Goal: Information Seeking & Learning: Find specific fact

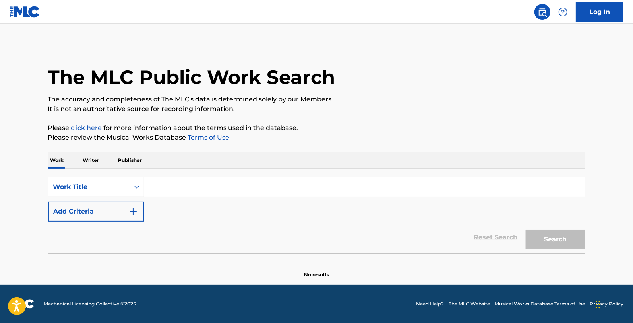
click at [259, 179] on input "Search Form" at bounding box center [364, 186] width 441 height 19
type input "some"
click at [620, 12] on link "Log In" at bounding box center [600, 12] width 48 height 20
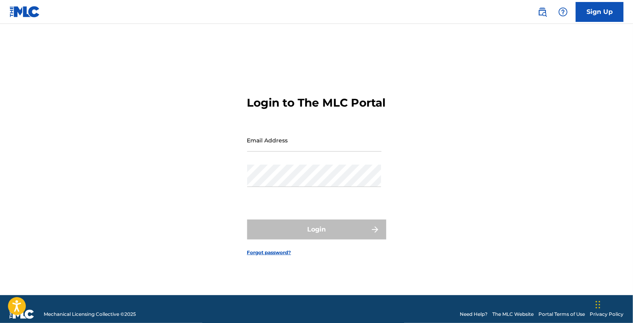
click at [280, 151] on input "Email Address" at bounding box center [314, 140] width 134 height 23
type input "[EMAIL_ADDRESS][DOMAIN_NAME]"
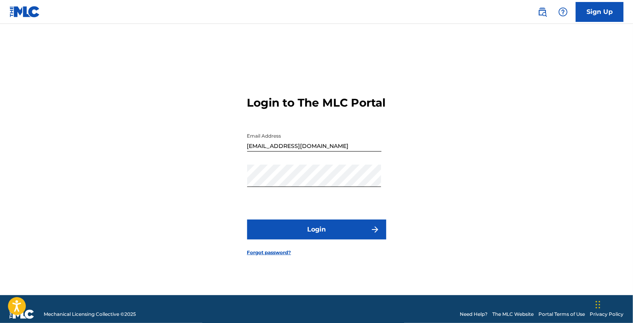
click at [284, 231] on button "Login" at bounding box center [316, 229] width 139 height 20
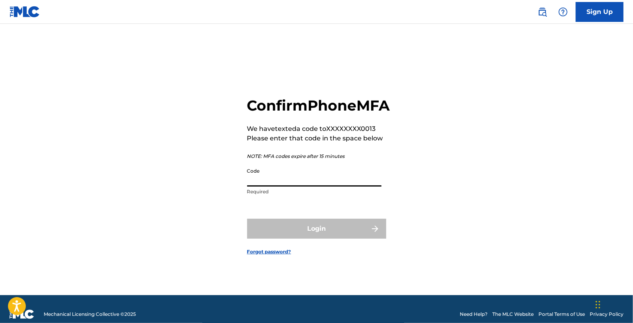
click at [276, 186] on input "Code" at bounding box center [314, 175] width 134 height 23
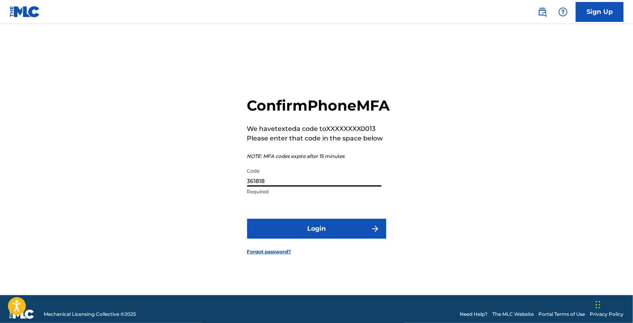
type input "361818"
click at [247, 219] on button "Login" at bounding box center [316, 229] width 139 height 20
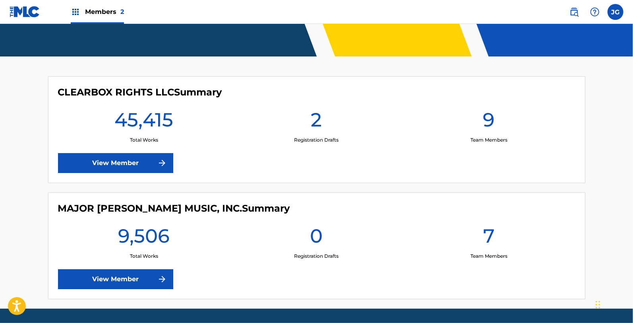
click at [158, 169] on link "View Member" at bounding box center [115, 163] width 115 height 20
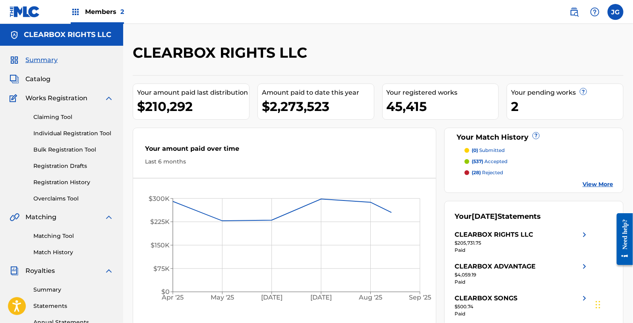
click at [47, 81] on span "Catalog" at bounding box center [37, 79] width 25 height 10
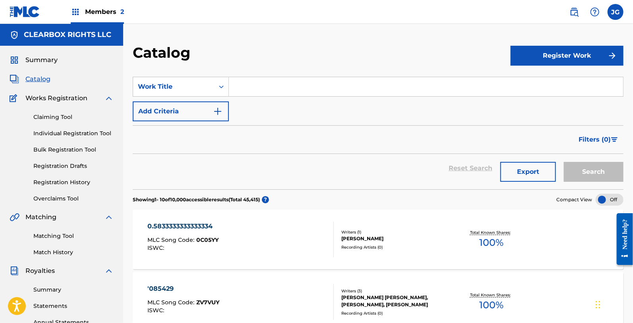
click at [288, 99] on div "SearchWithCriteria8997fd4e-09c2-4f42-b284-d533187b3b36 Work Title Add Criteria" at bounding box center [378, 99] width 491 height 45
click at [288, 92] on input "Search Form" at bounding box center [426, 86] width 394 height 19
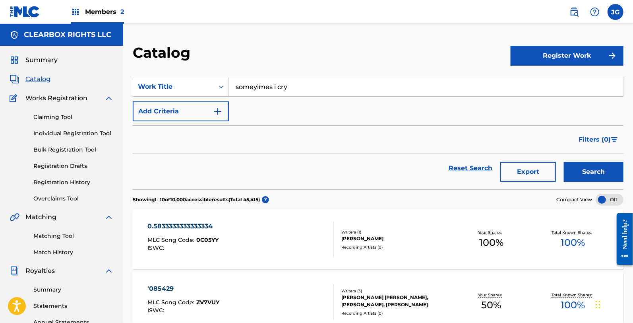
click at [564, 162] on button "Search" at bounding box center [594, 172] width 60 height 20
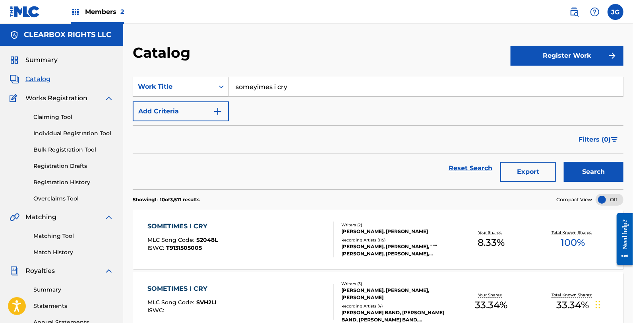
drag, startPoint x: 295, startPoint y: 91, endPoint x: 174, endPoint y: 87, distance: 121.7
click at [174, 87] on div "SearchWithCriteria8997fd4e-09c2-4f42-b284-d533187b3b36 Work Title someyimes i c…" at bounding box center [378, 87] width 491 height 20
click at [304, 97] on div "SearchWithCriteria8997fd4e-09c2-4f42-b284-d533187b3b36 Work Title someyimes i c…" at bounding box center [378, 99] width 491 height 45
drag, startPoint x: 314, startPoint y: 85, endPoint x: 162, endPoint y: 60, distance: 153.9
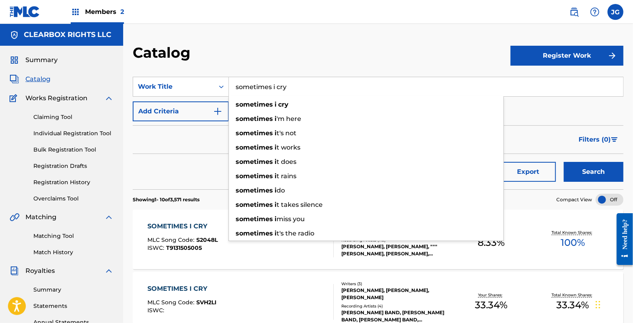
type input "sometimes i cry"
click at [564, 162] on button "Search" at bounding box center [594, 172] width 60 height 20
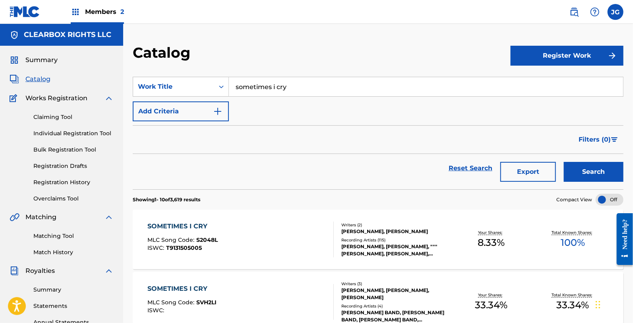
drag, startPoint x: 168, startPoint y: 107, endPoint x: 335, endPoint y: 134, distance: 169.4
click at [168, 107] on button "Add Criteria" at bounding box center [181, 111] width 96 height 20
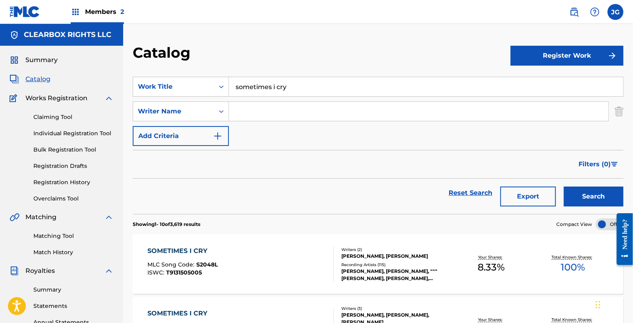
click at [336, 133] on div "SearchWithCriteria8997fd4e-09c2-4f42-b284-d533187b3b36 Work Title sometimes i c…" at bounding box center [378, 111] width 491 height 69
click at [331, 120] on input "Search Form" at bounding box center [419, 111] width 380 height 19
type input "[PERSON_NAME]"
click at [564, 186] on button "Search" at bounding box center [594, 196] width 60 height 20
